Goal: Information Seeking & Learning: Learn about a topic

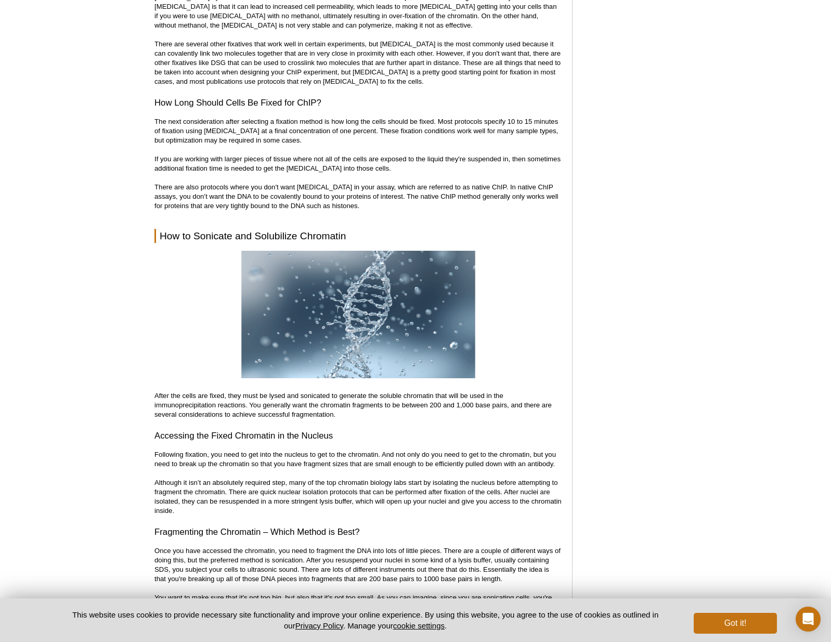
scroll to position [1845, 0]
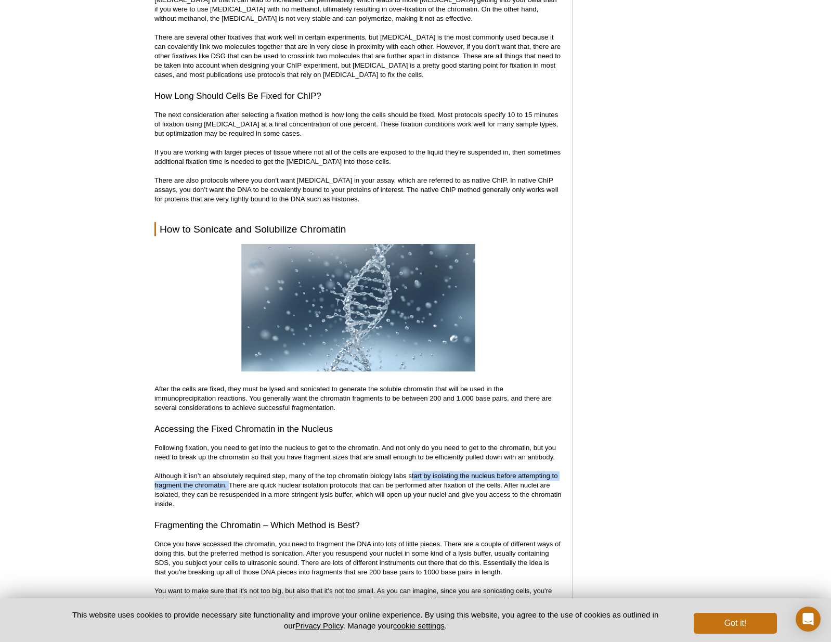
drag, startPoint x: 410, startPoint y: 476, endPoint x: 226, endPoint y: 482, distance: 183.6
click at [226, 482] on p "Following fixation, you need to get into the nucleus to get to the chromatin. A…" at bounding box center [357, 476] width 407 height 66
click at [227, 481] on p "Following fixation, you need to get into the nucleus to get to the chromatin. A…" at bounding box center [357, 476] width 407 height 66
drag, startPoint x: 227, startPoint y: 482, endPoint x: 222, endPoint y: 507, distance: 25.4
click at [223, 508] on p "Following fixation, you need to get into the nucleus to get to the chromatin. A…" at bounding box center [357, 476] width 407 height 66
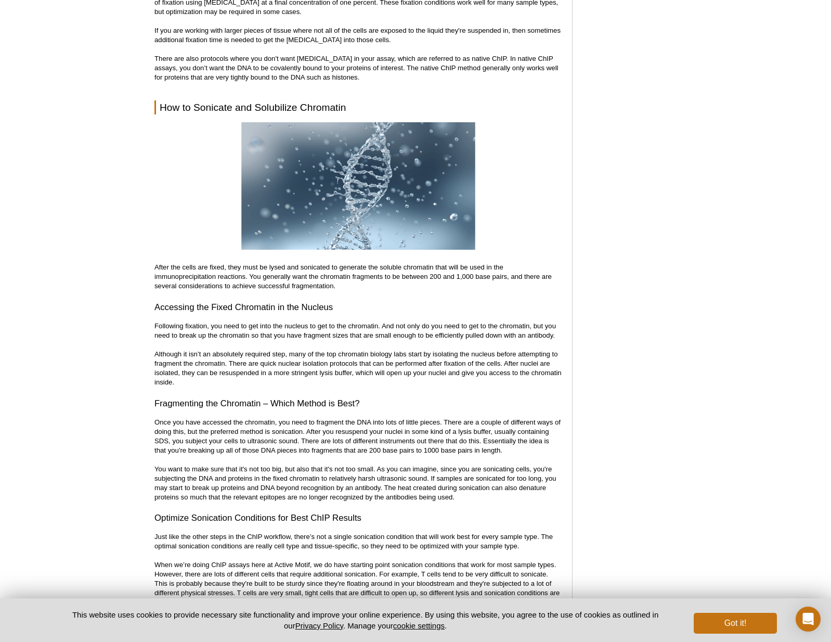
scroll to position [2020, 0]
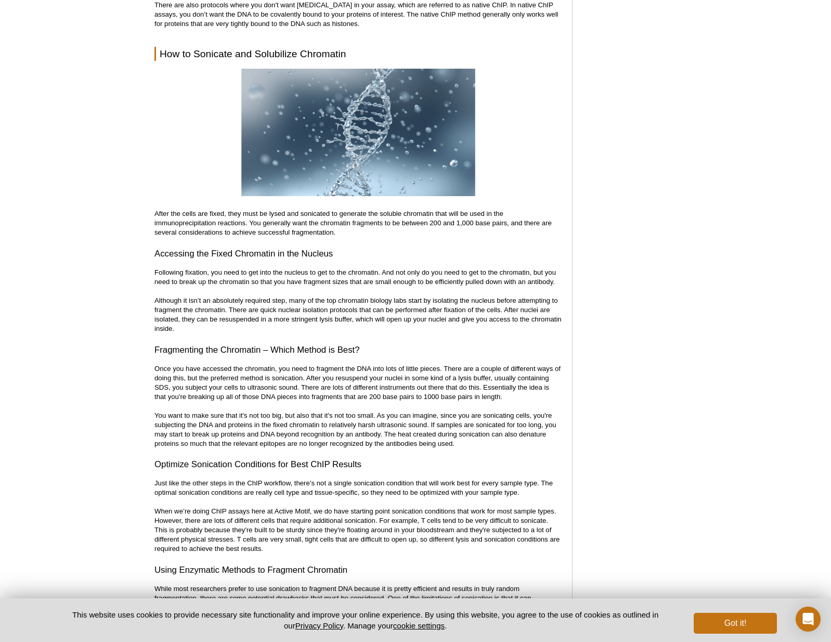
drag, startPoint x: 381, startPoint y: 520, endPoint x: 265, endPoint y: 545, distance: 118.6
click at [265, 545] on p "Just like the other steps in the ChIP workflow, there’s not a single sonication…" at bounding box center [357, 515] width 407 height 75
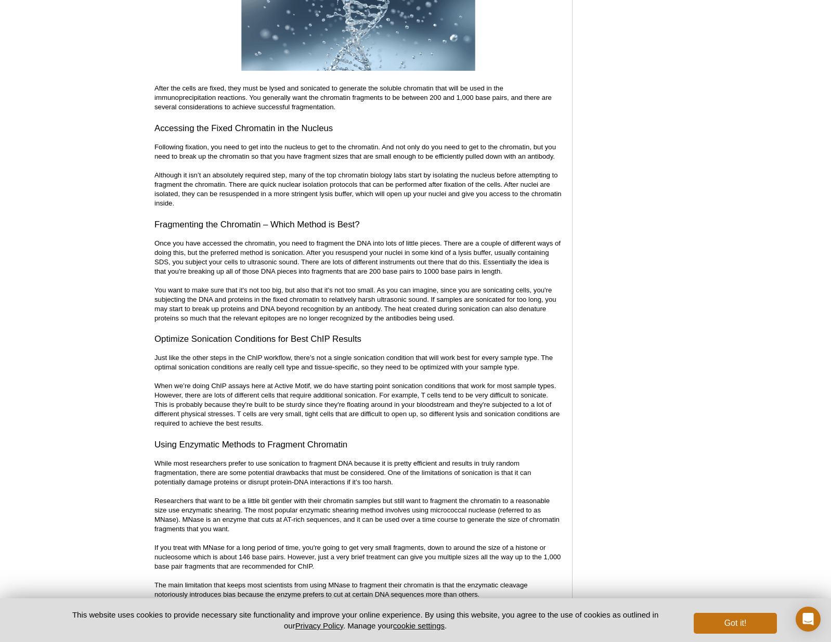
scroll to position [2229, 0]
